Goal: Information Seeking & Learning: Learn about a topic

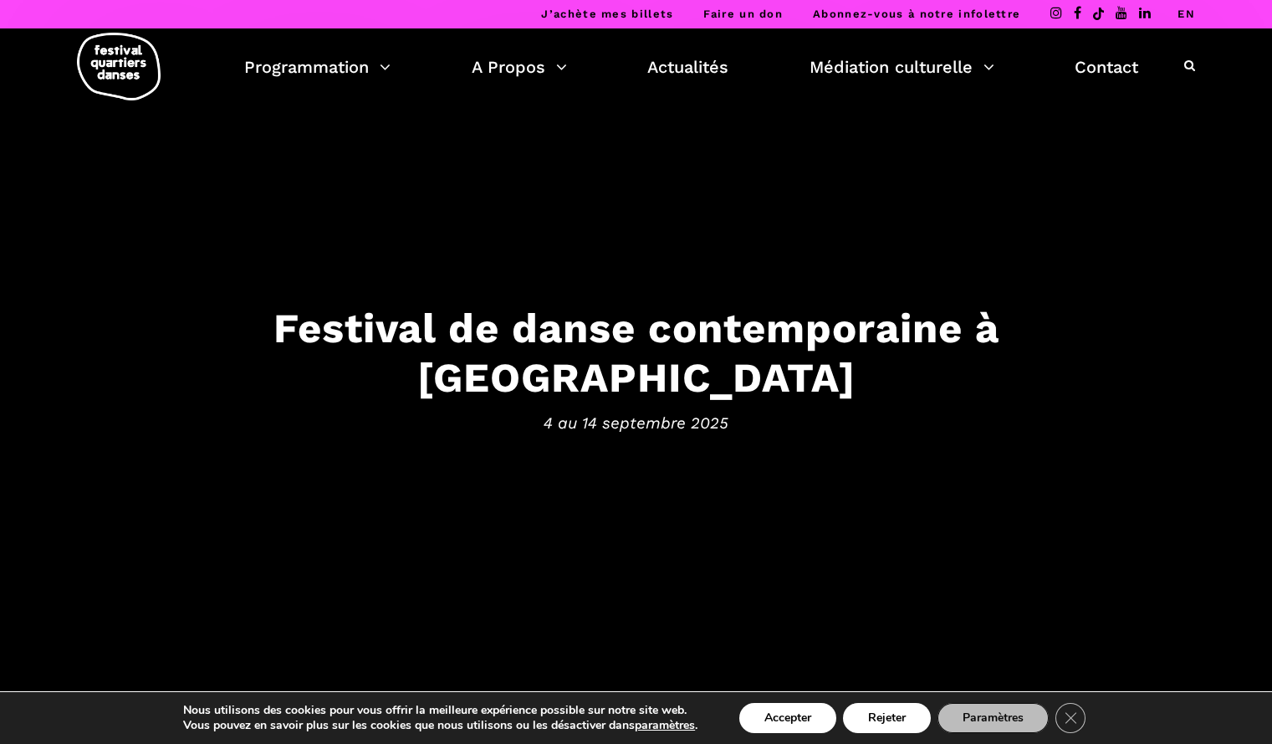
click at [1183, 14] on link "EN" at bounding box center [1187, 14] width 18 height 13
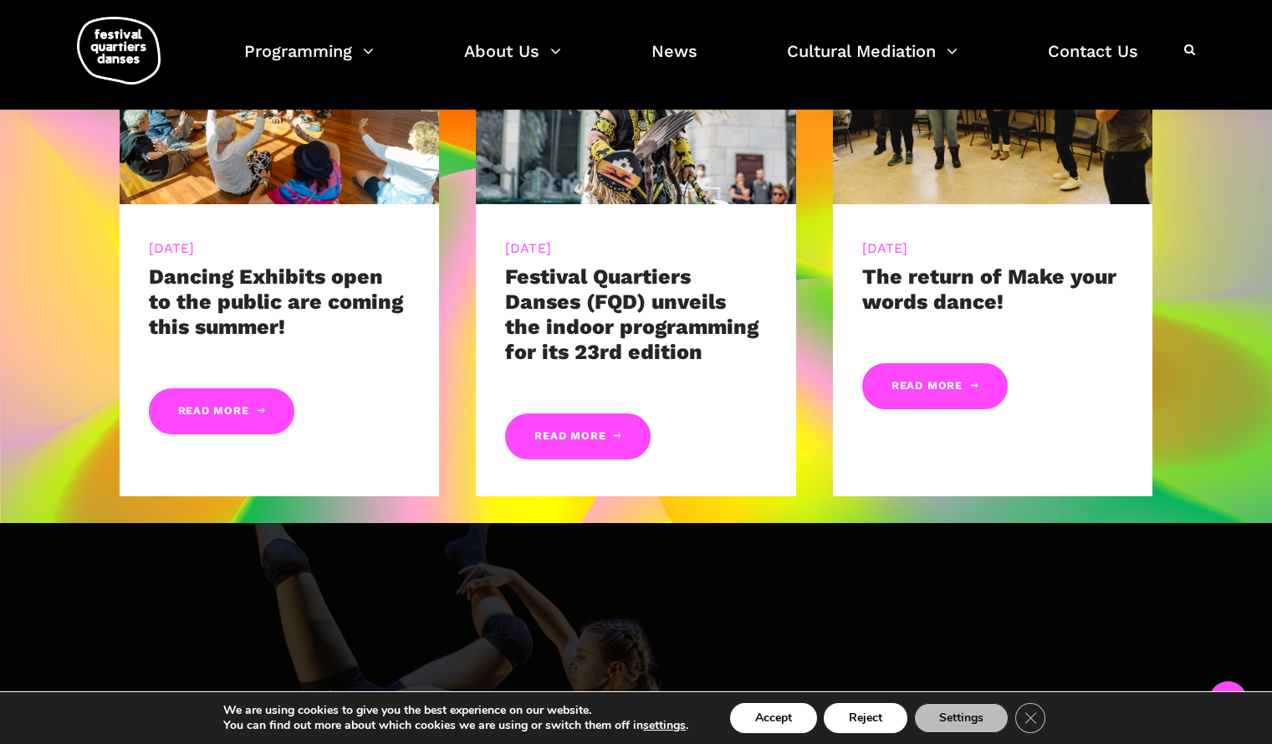
scroll to position [944, 0]
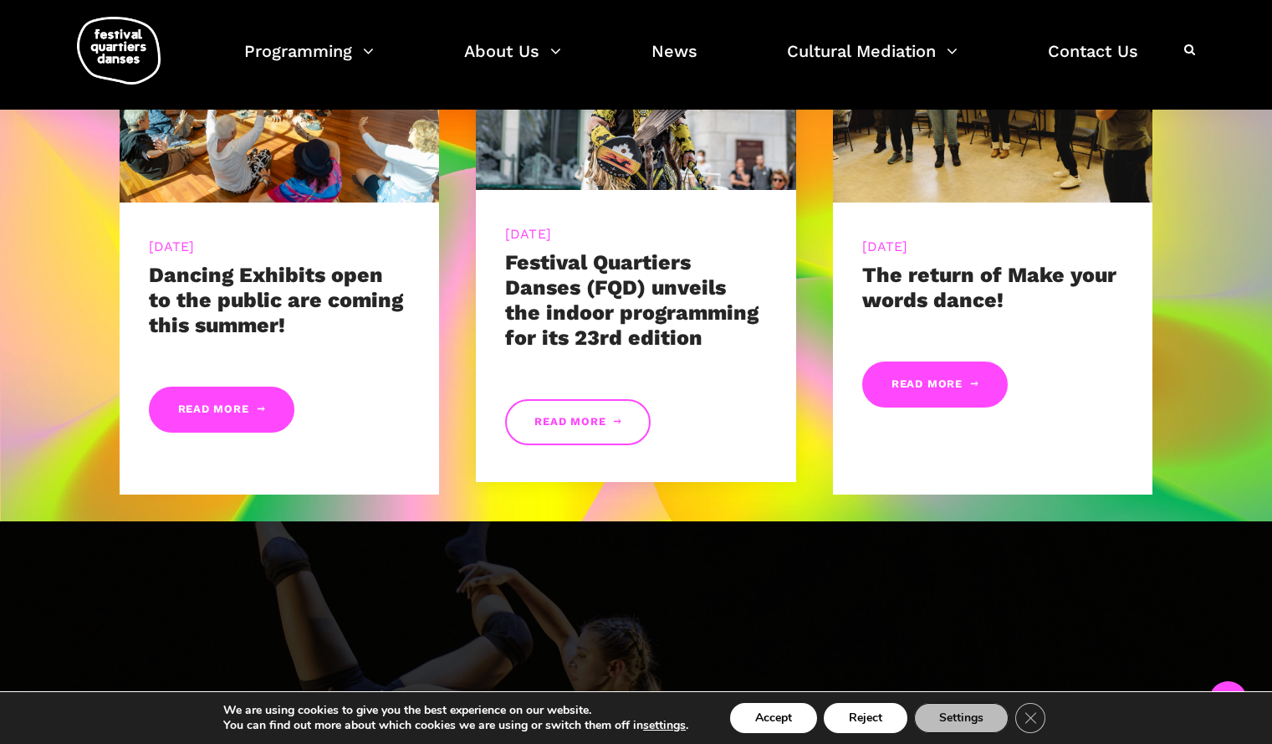
click at [582, 421] on link "Read More" at bounding box center [578, 422] width 146 height 46
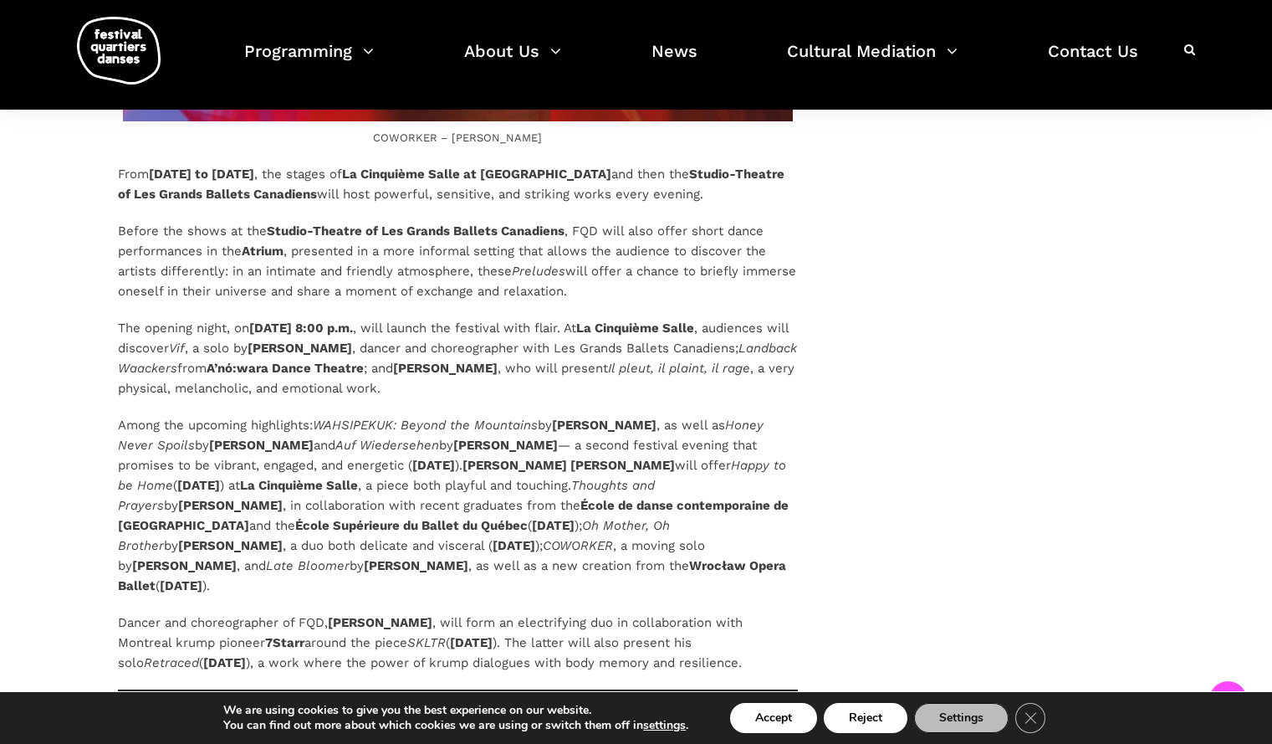
scroll to position [4398, 0]
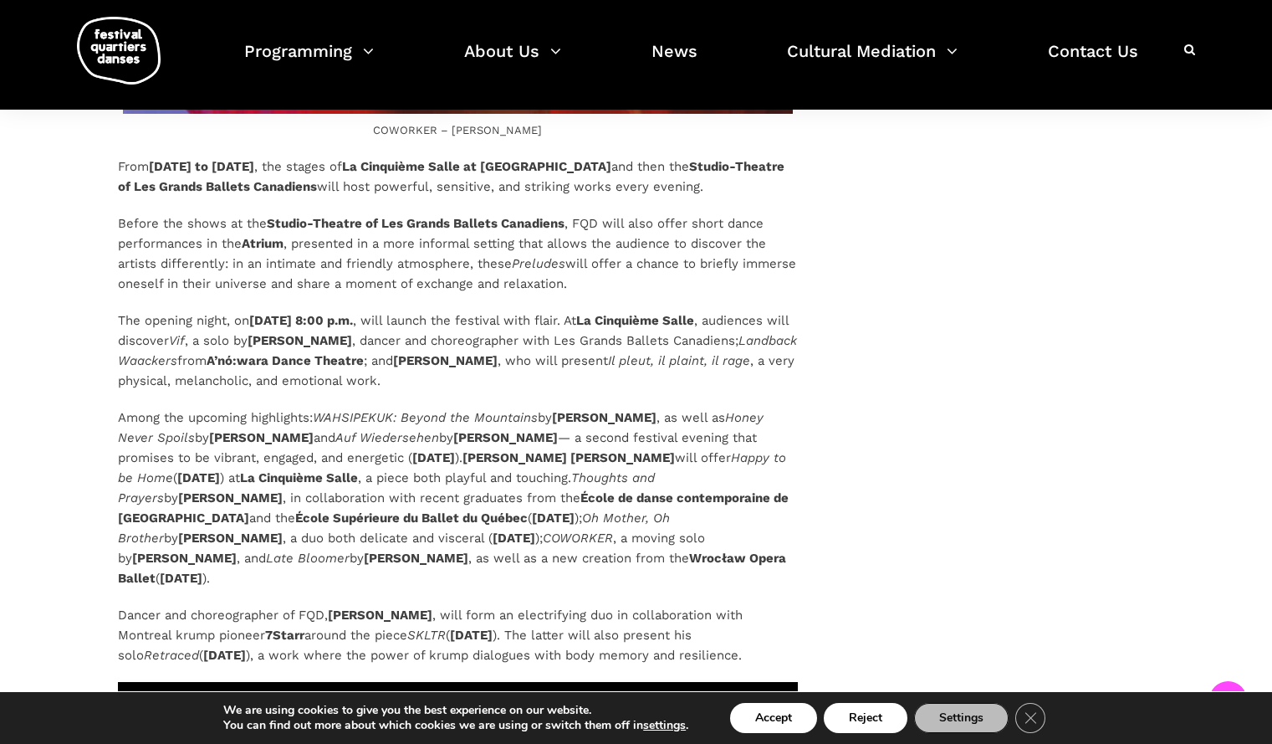
click at [498, 353] on b "[PERSON_NAME]" at bounding box center [445, 360] width 105 height 15
drag, startPoint x: 584, startPoint y: 319, endPoint x: 686, endPoint y: 328, distance: 102.5
click at [686, 328] on p "The opening night, [DATE][DATE] 8:00 p.m. , will launch the festival with flair…" at bounding box center [458, 350] width 680 height 80
copy p "[PERSON_NAME] ,"
